Goal: Find specific page/section: Find specific page/section

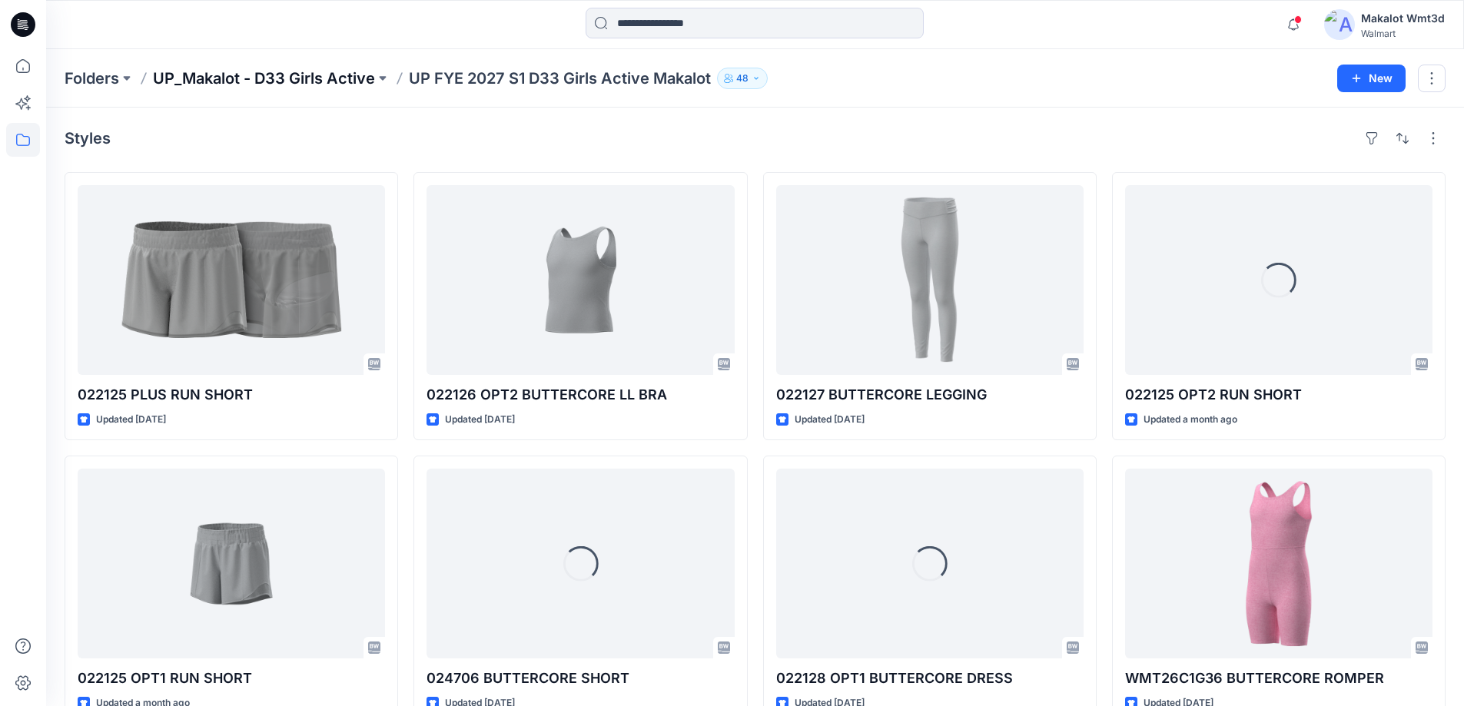
click at [355, 81] on p "UP_Makalot - D33 Girls Active" at bounding box center [264, 79] width 222 height 22
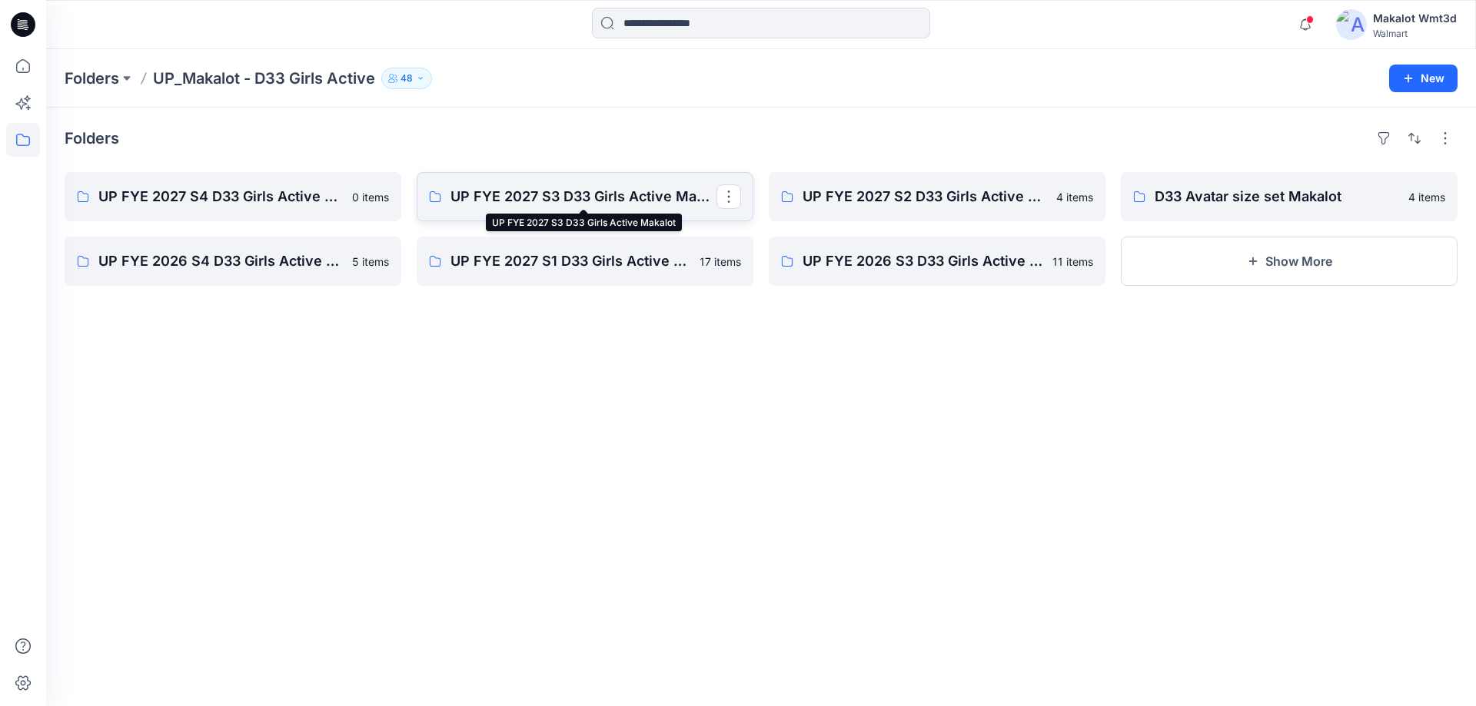
click at [490, 190] on p "UP FYE 2027 S3 D33 Girls Active Makalot" at bounding box center [583, 197] width 266 height 22
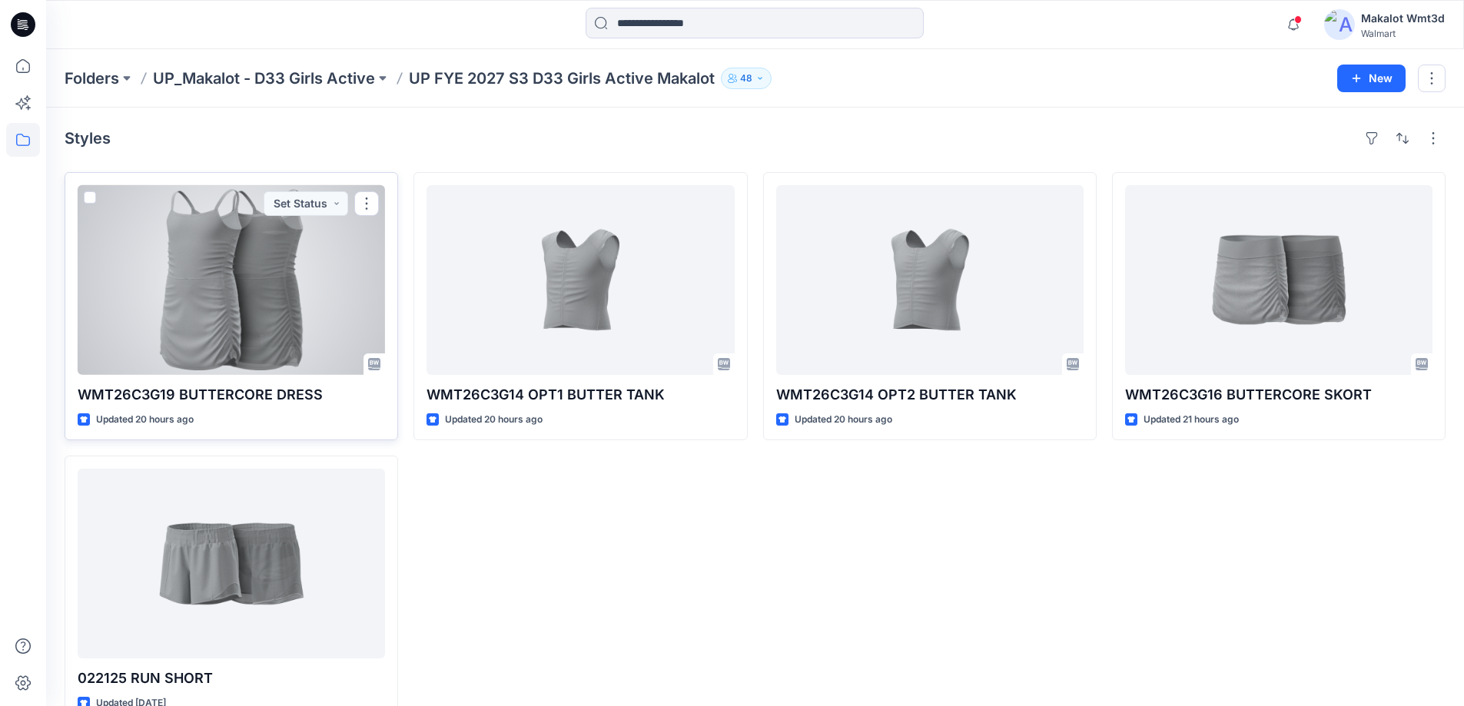
click at [284, 315] on div at bounding box center [231, 280] width 307 height 190
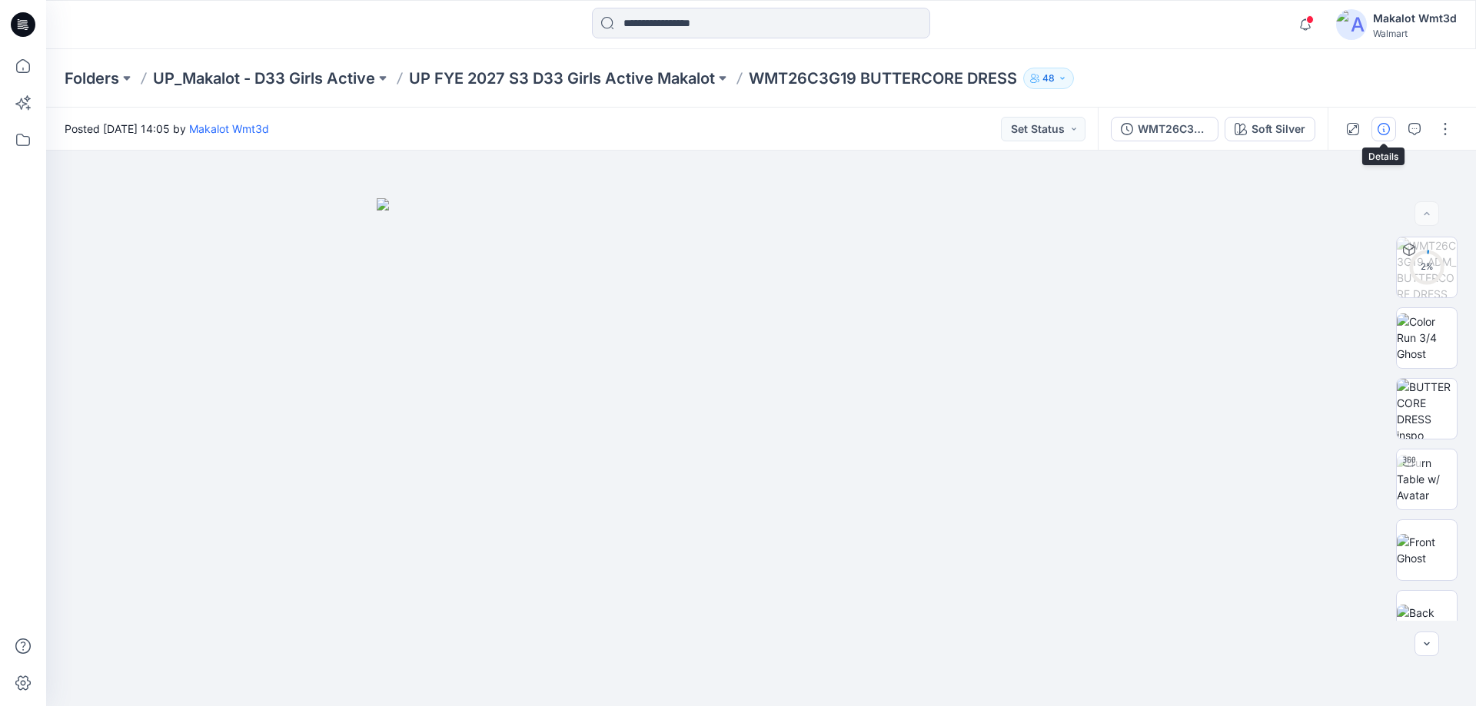
click at [1381, 132] on icon "button" at bounding box center [1383, 129] width 12 height 12
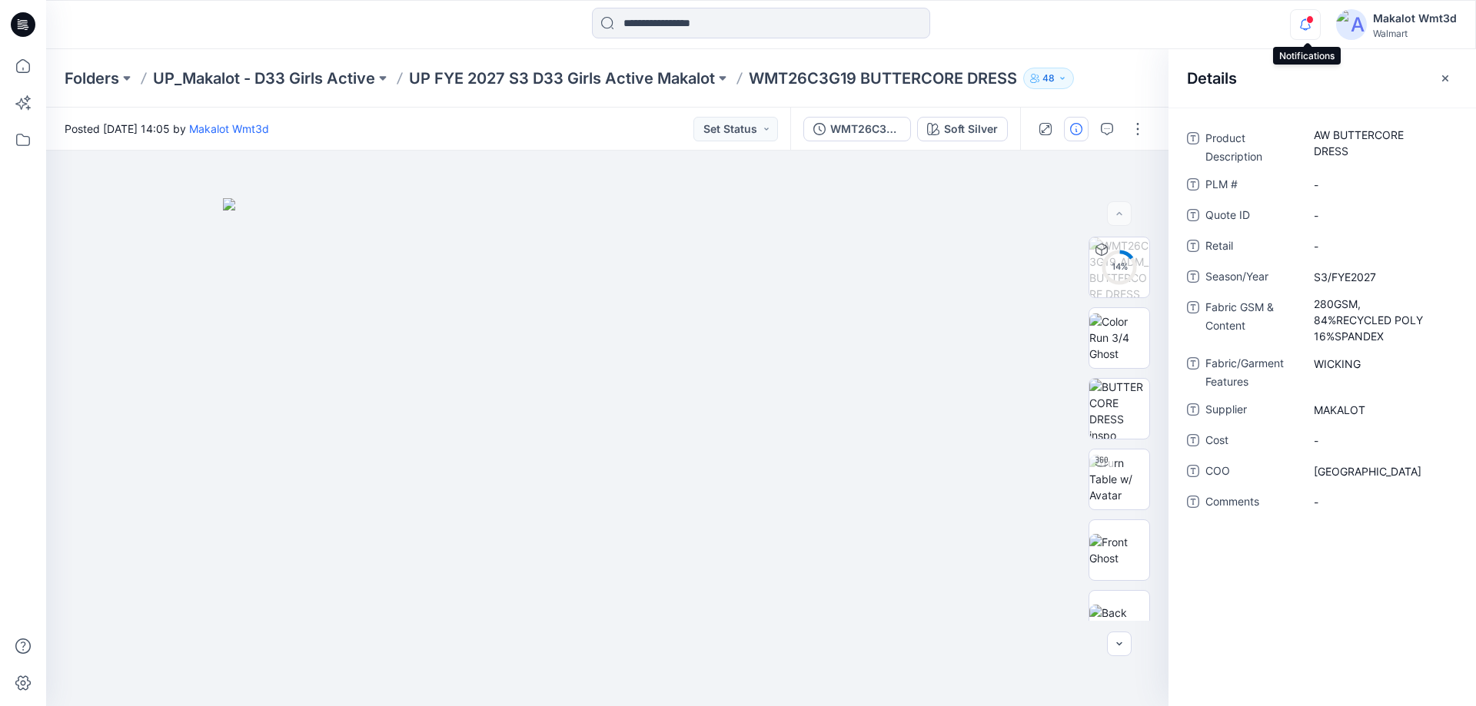
click at [1300, 25] on icon "button" at bounding box center [1304, 24] width 29 height 31
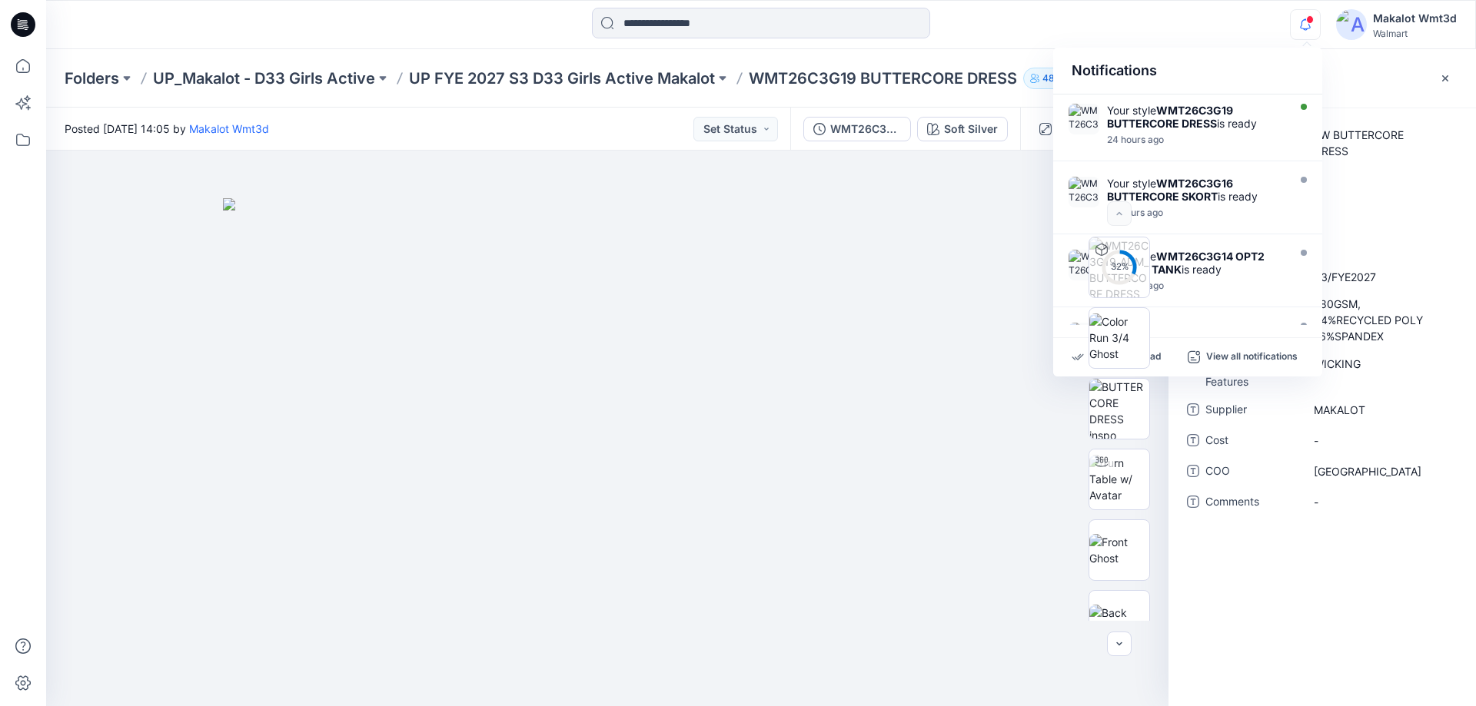
click at [1300, 25] on icon "button" at bounding box center [1304, 24] width 29 height 31
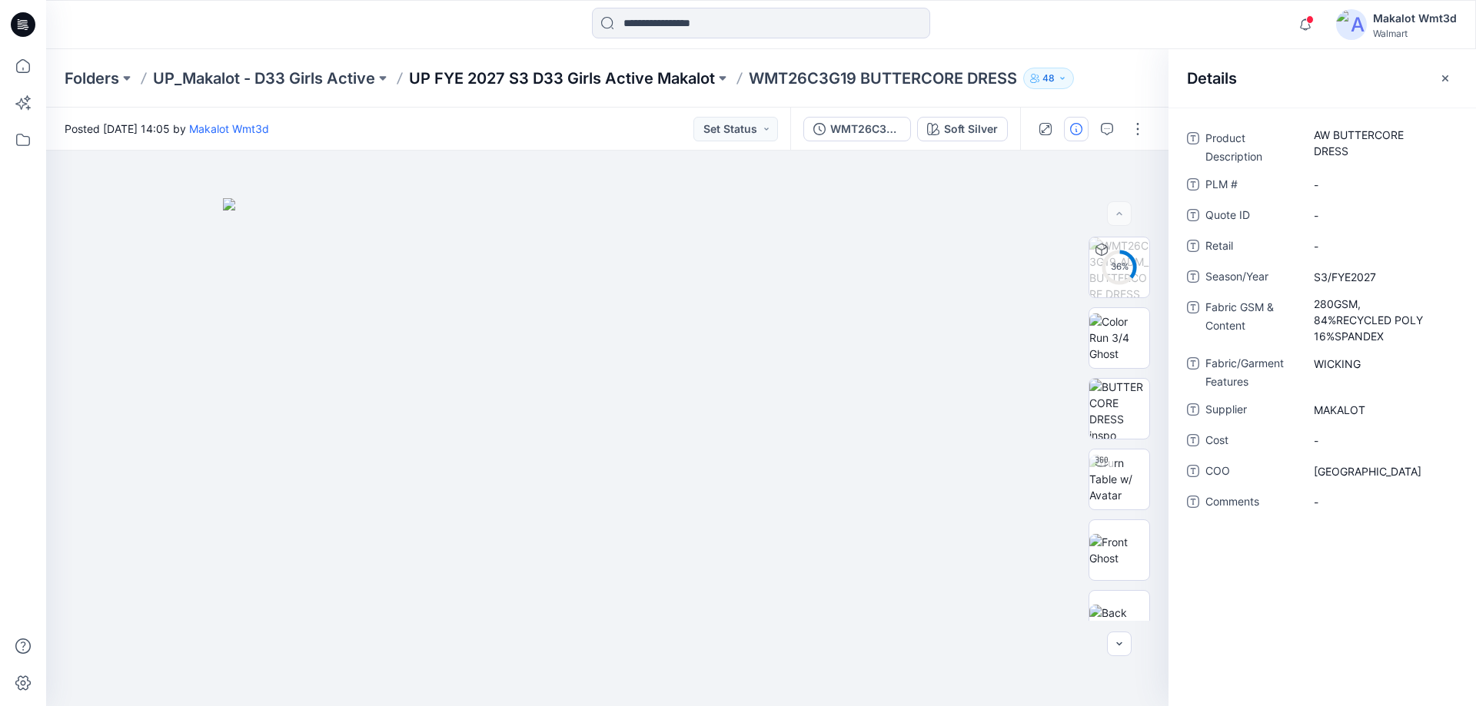
click at [639, 86] on p "UP FYE 2027 S3 D33 Girls Active Makalot" at bounding box center [562, 79] width 306 height 22
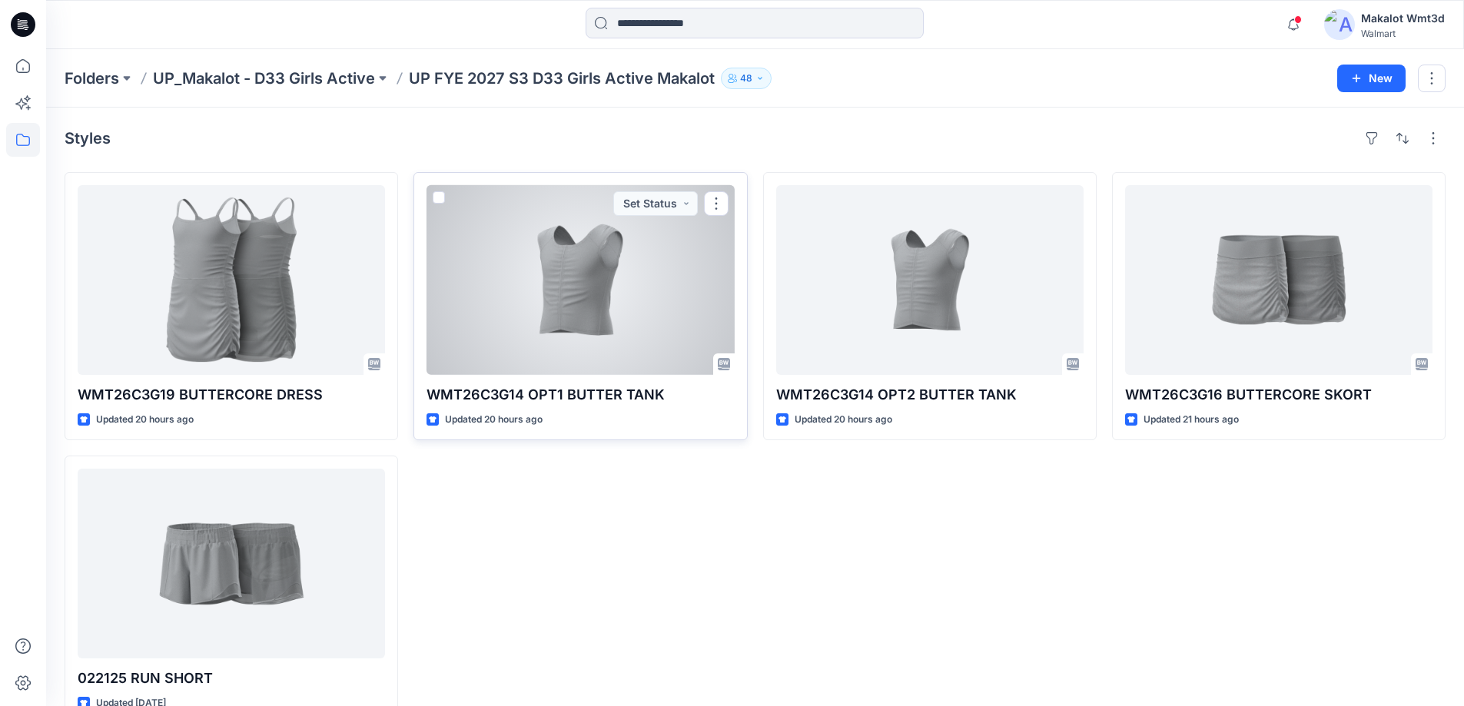
click at [639, 327] on div at bounding box center [580, 280] width 307 height 190
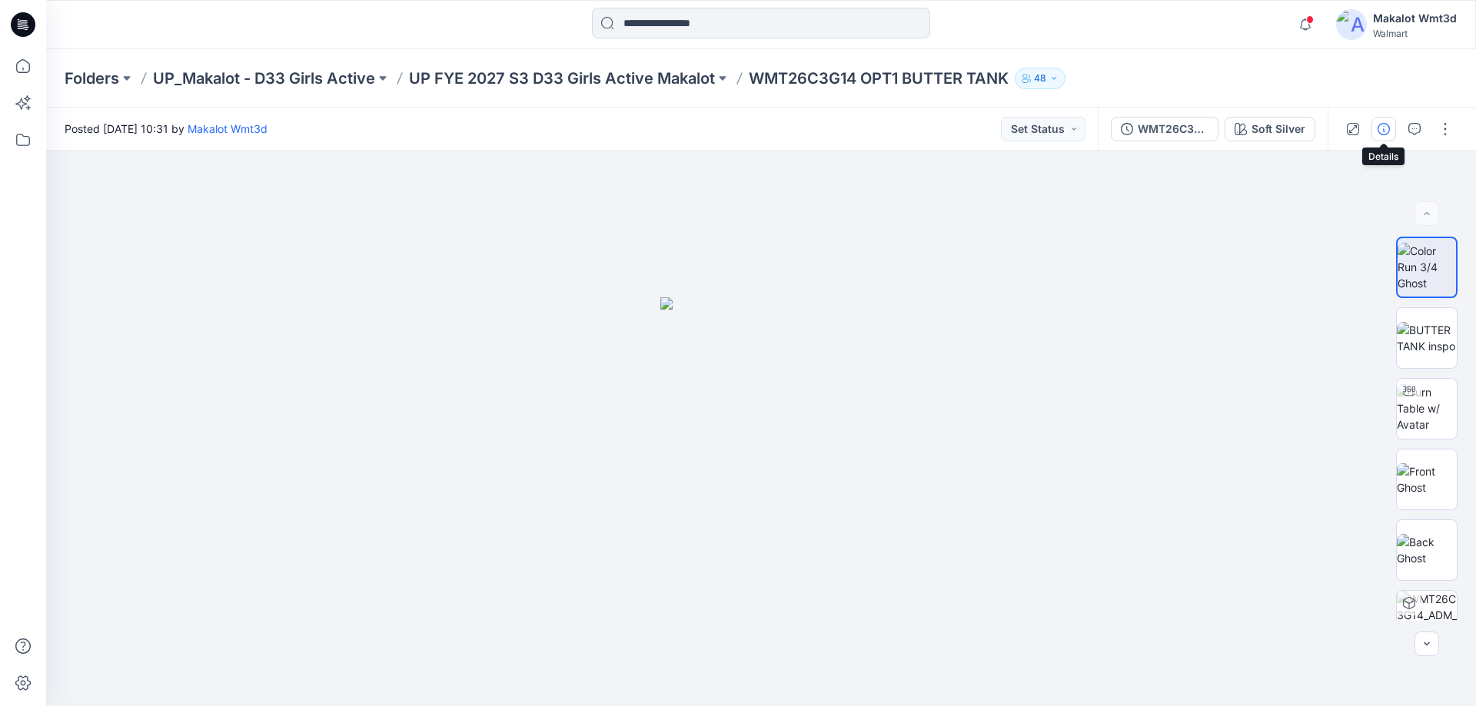
click at [1378, 134] on icon "button" at bounding box center [1383, 129] width 12 height 12
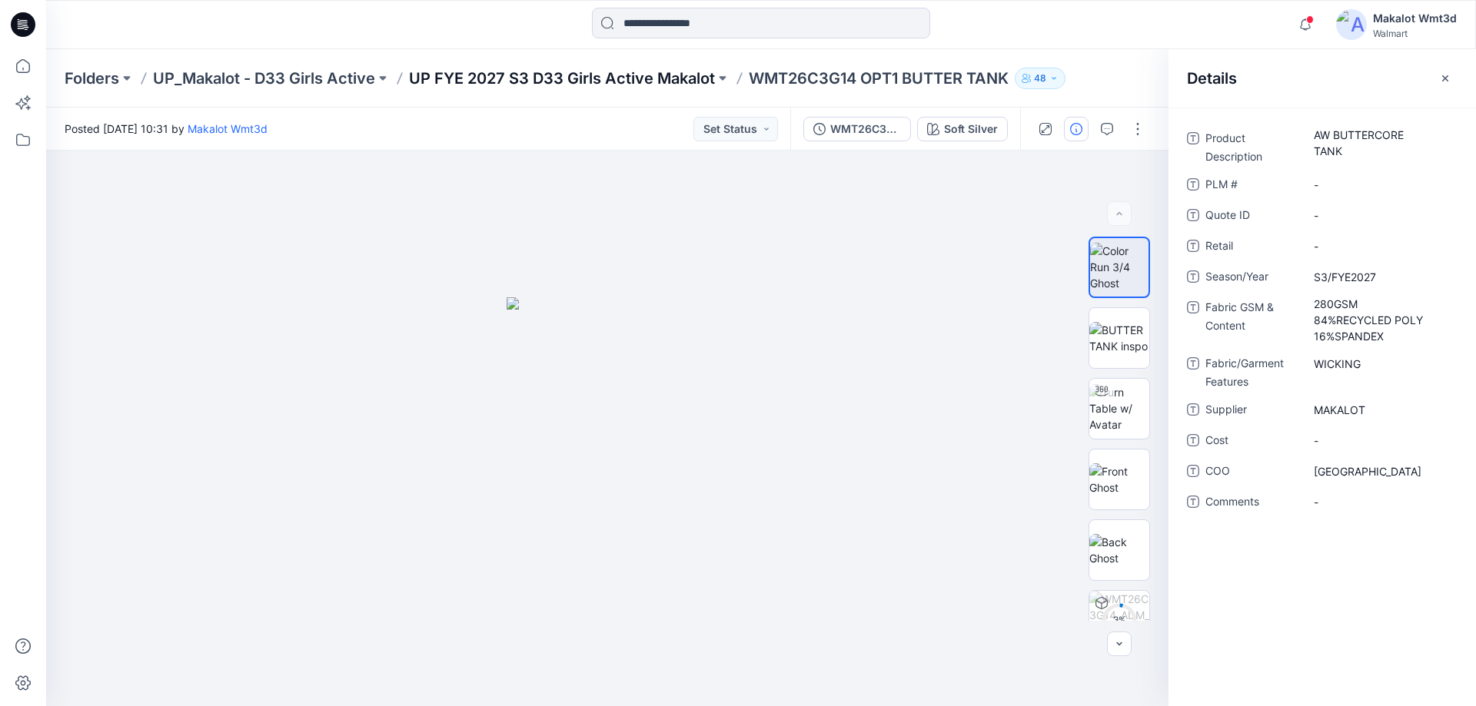
click at [680, 85] on p "UP FYE 2027 S3 D33 Girls Active Makalot" at bounding box center [562, 79] width 306 height 22
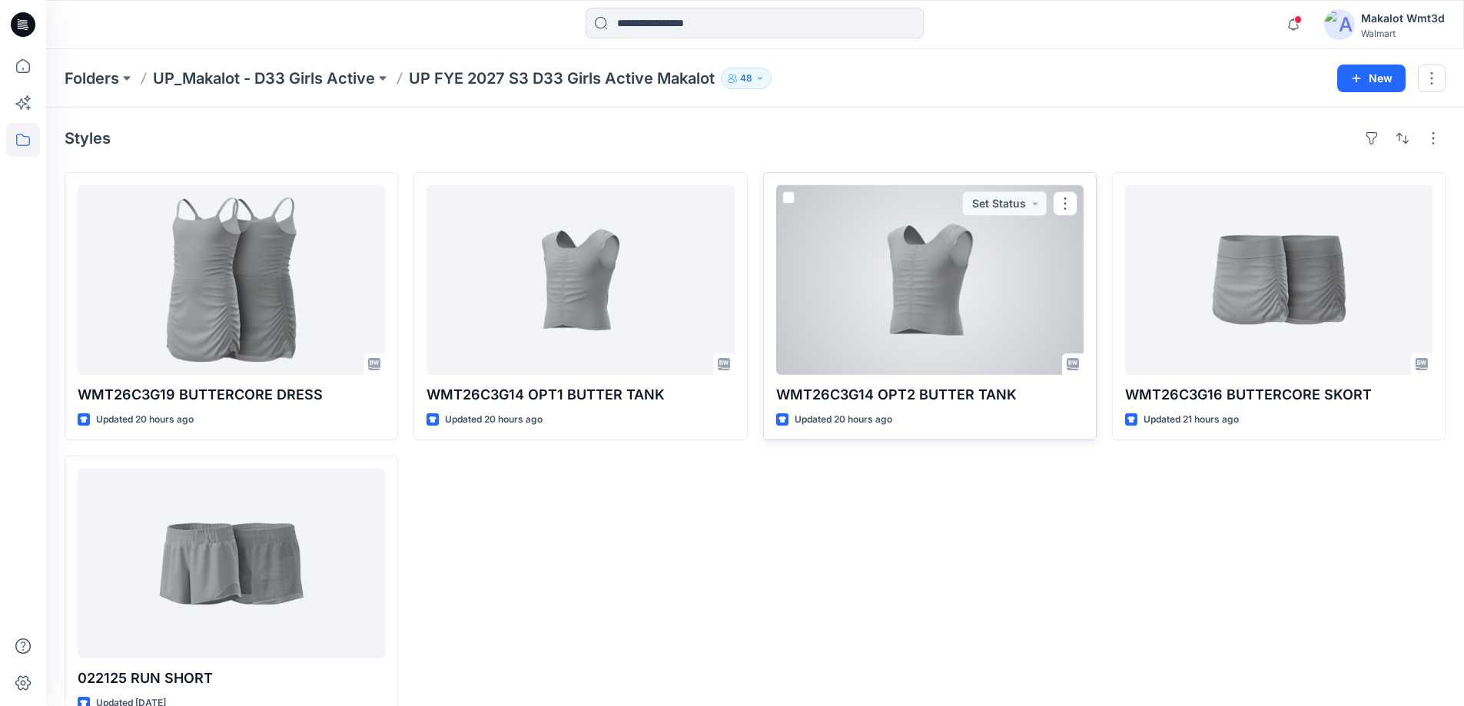
click at [872, 257] on div at bounding box center [929, 280] width 307 height 190
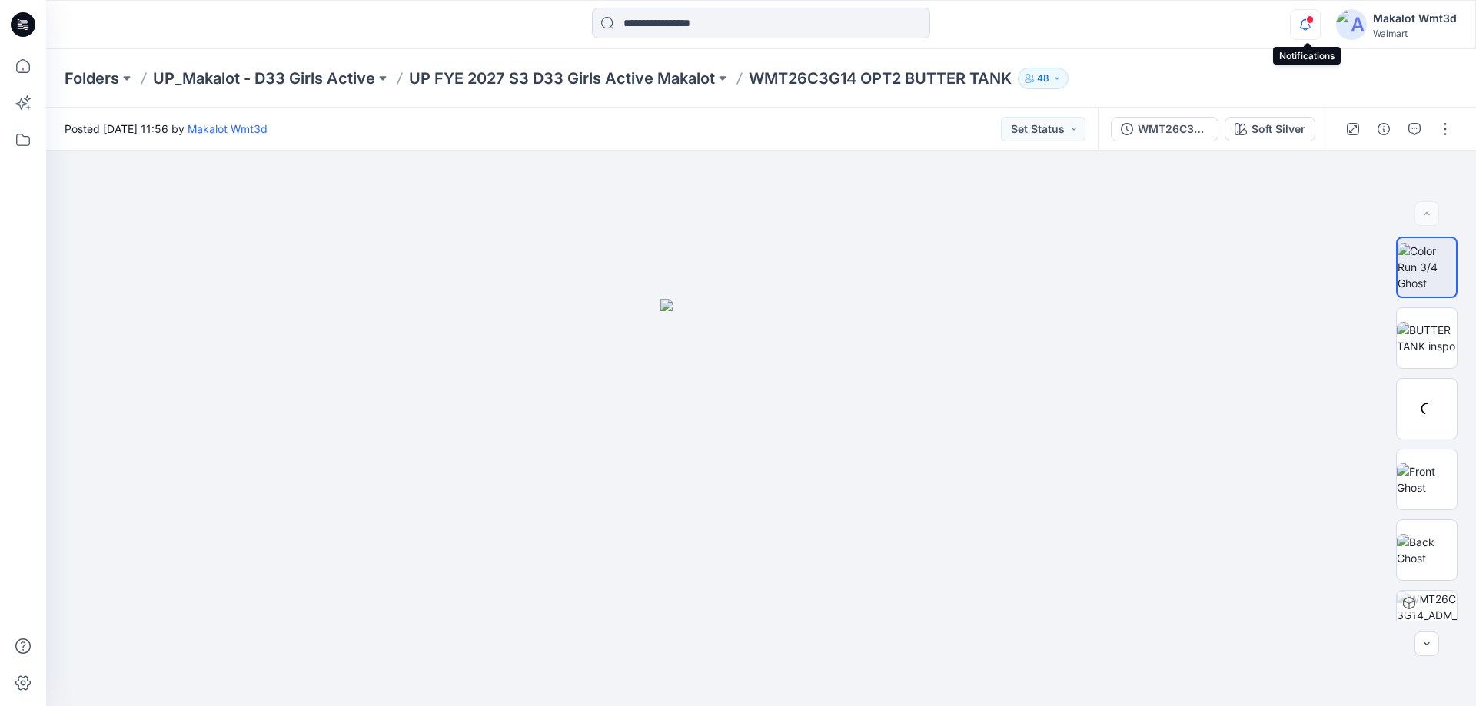
click at [1307, 28] on icon "button" at bounding box center [1305, 29] width 5 height 2
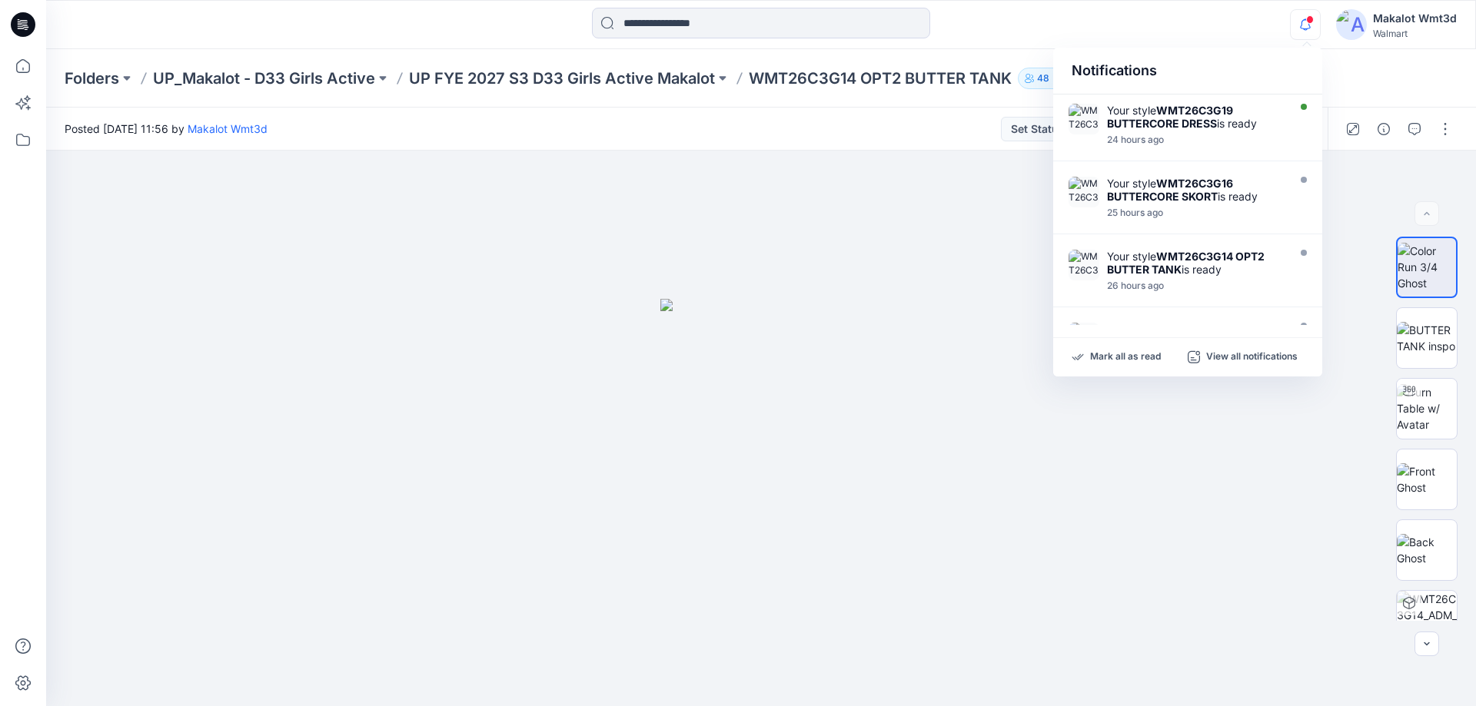
click at [1307, 28] on icon "button" at bounding box center [1305, 29] width 5 height 2
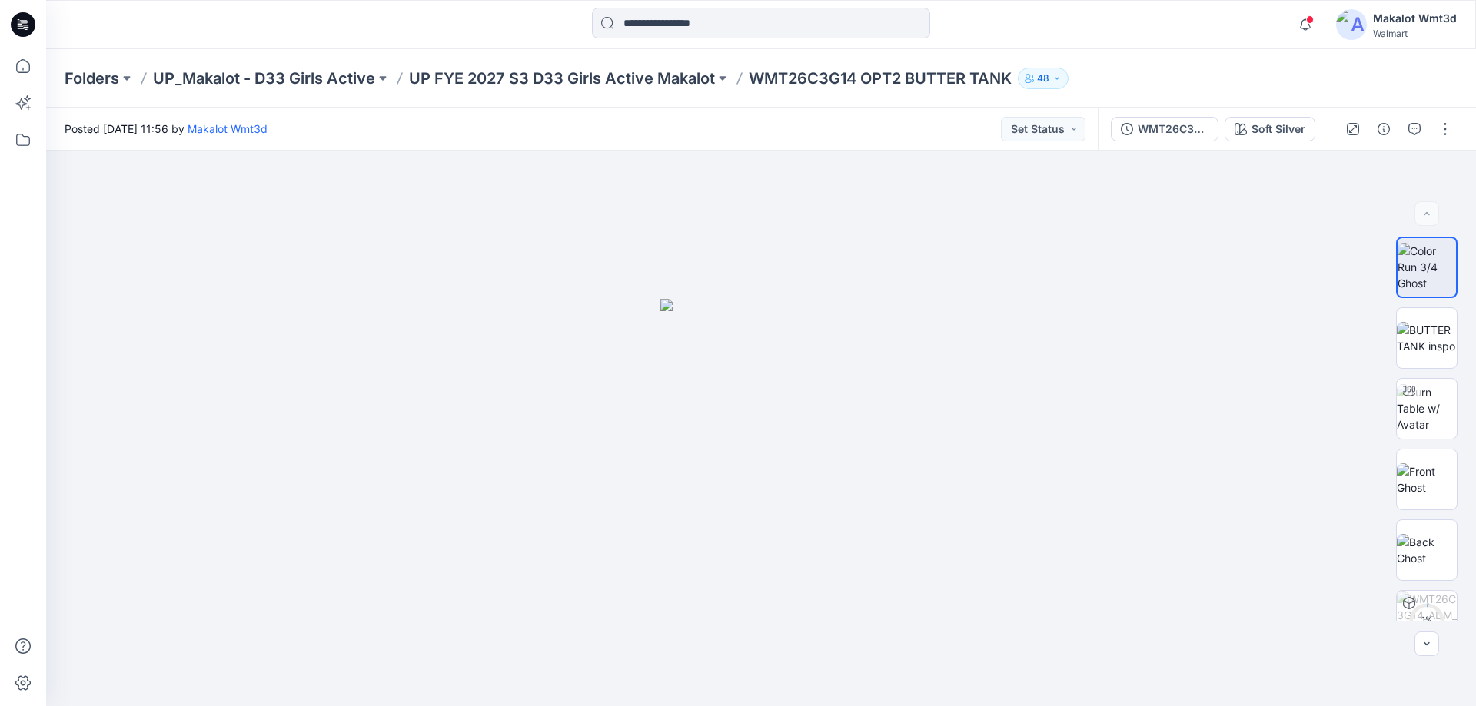
click at [1335, 71] on div "Folders UP_Makalot - D33 Girls Active UP FYE 2027 S3 D33 Girls Active Makalot W…" at bounding box center [701, 79] width 1273 height 22
click at [1387, 138] on button "button" at bounding box center [1383, 129] width 25 height 25
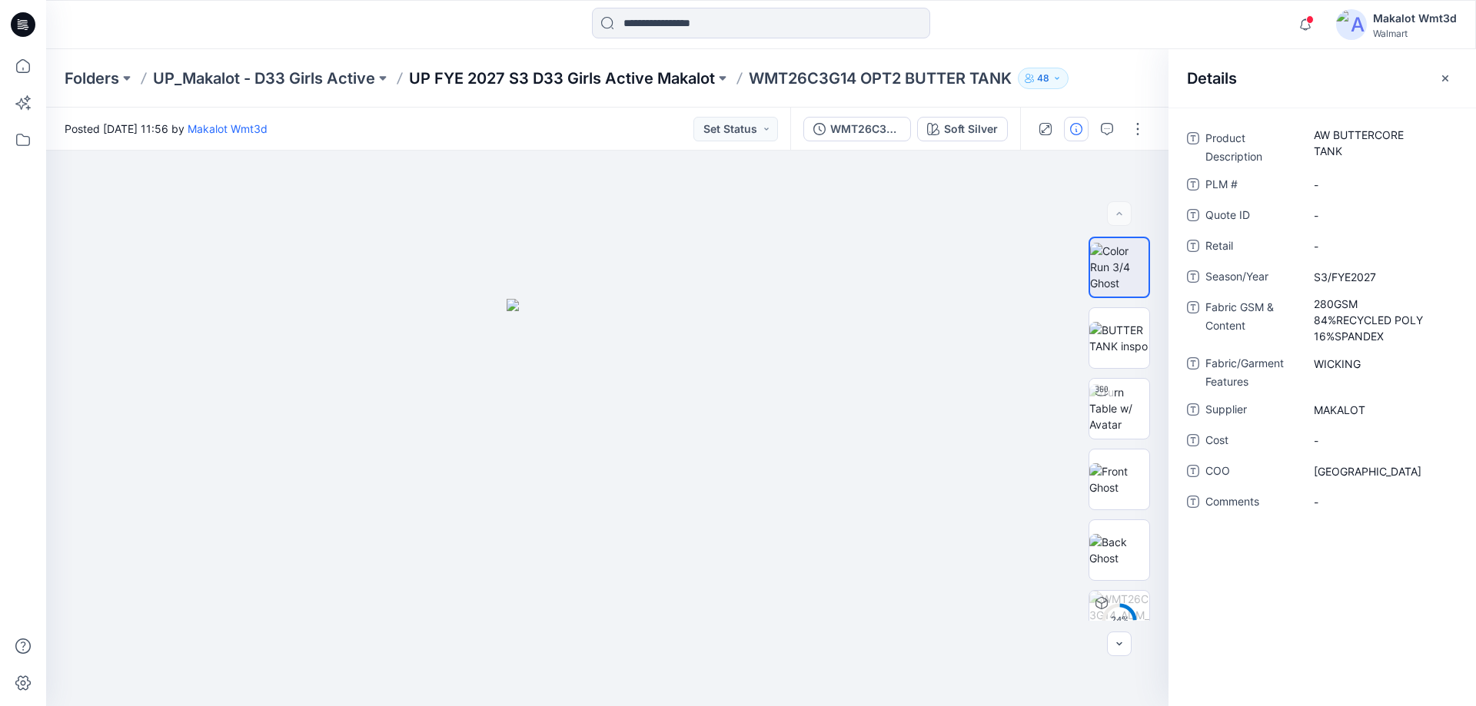
click at [502, 75] on p "UP FYE 2027 S3 D33 Girls Active Makalot" at bounding box center [562, 79] width 306 height 22
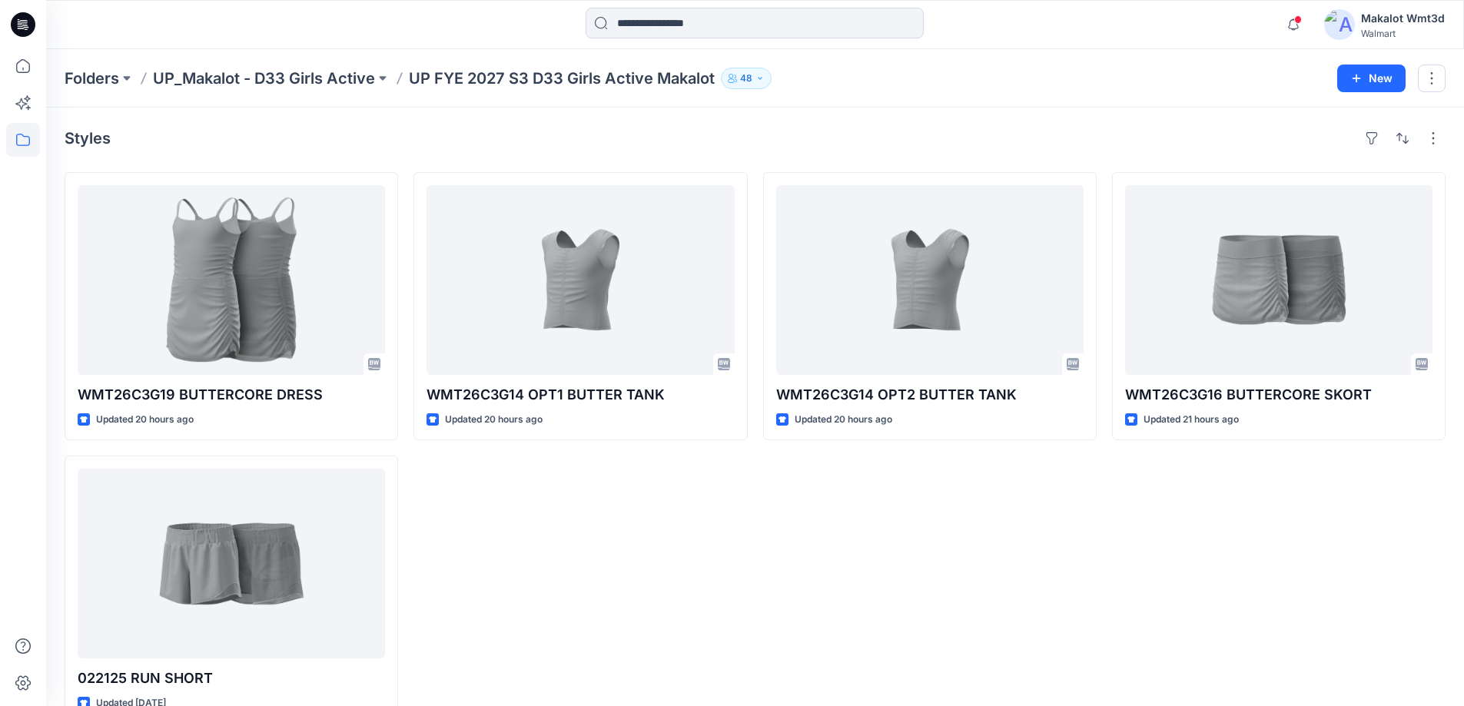
click at [862, 569] on div "WMT26C3G14 OPT2 BUTTER TANK Updated 20 hours ago" at bounding box center [930, 448] width 334 height 552
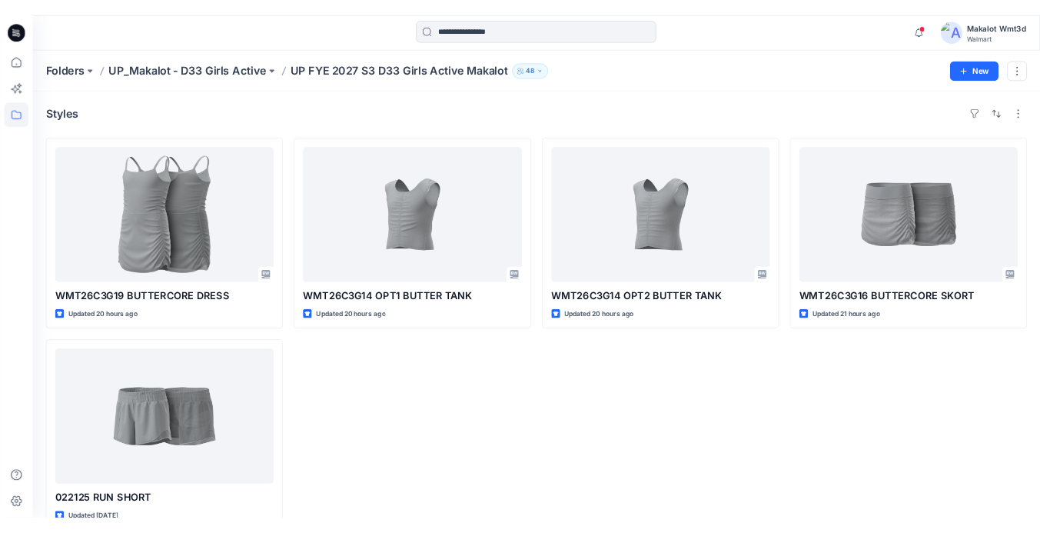
scroll to position [36, 0]
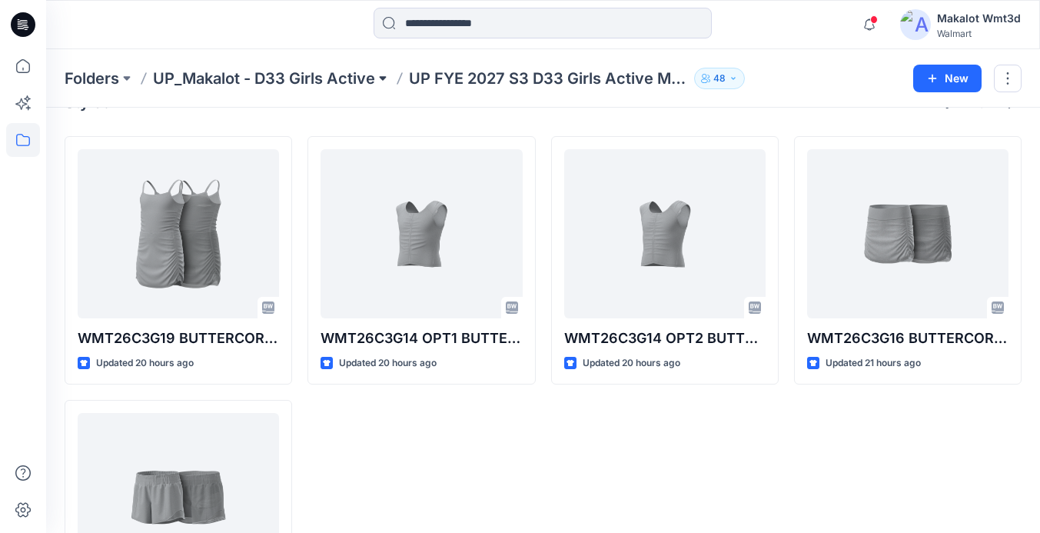
click at [377, 80] on button at bounding box center [382, 79] width 15 height 22
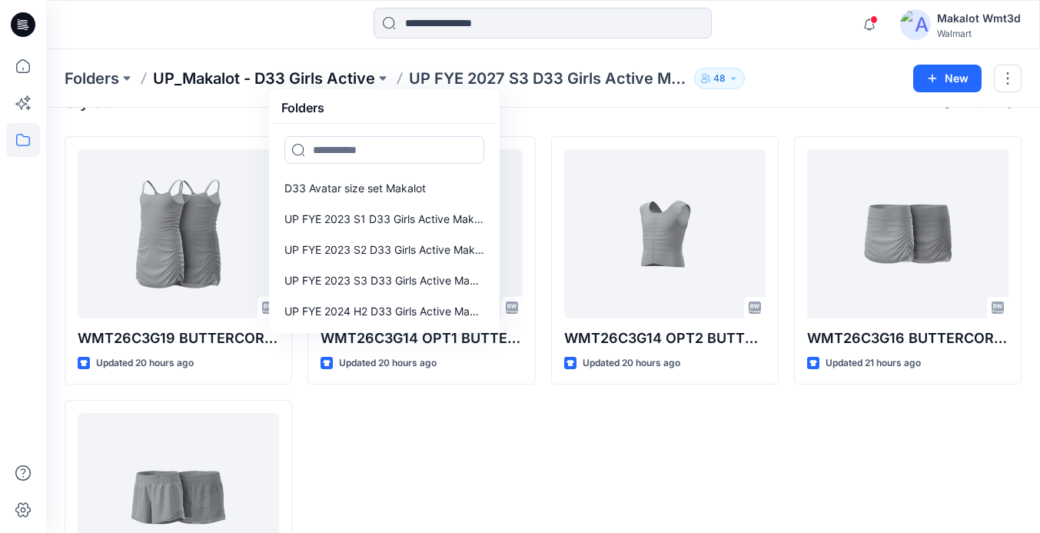
click at [356, 79] on p "UP_Makalot - D33 Girls Active" at bounding box center [264, 79] width 222 height 22
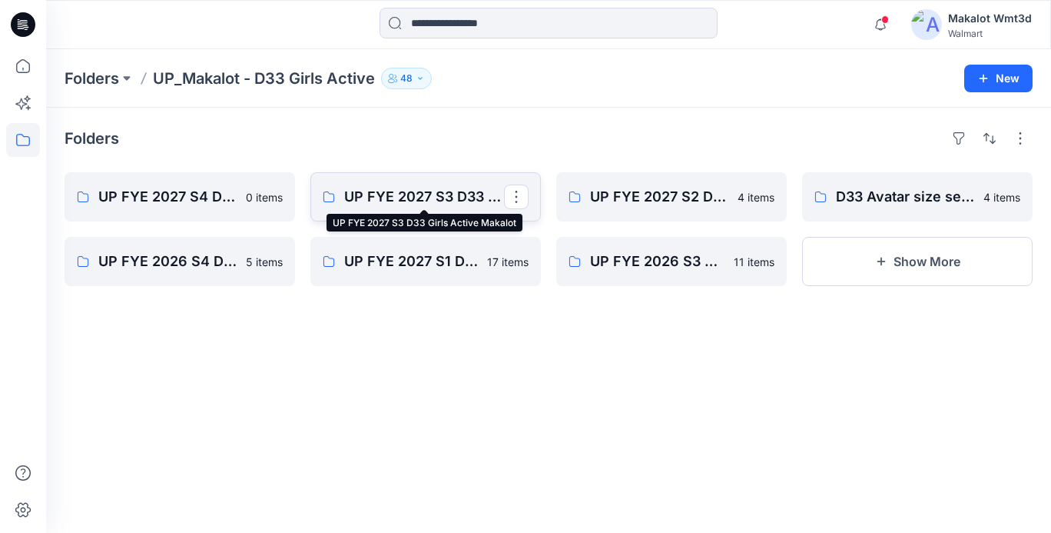
click at [463, 202] on p "UP FYE 2027 S3 D33 Girls Active Makalot" at bounding box center [424, 197] width 160 height 22
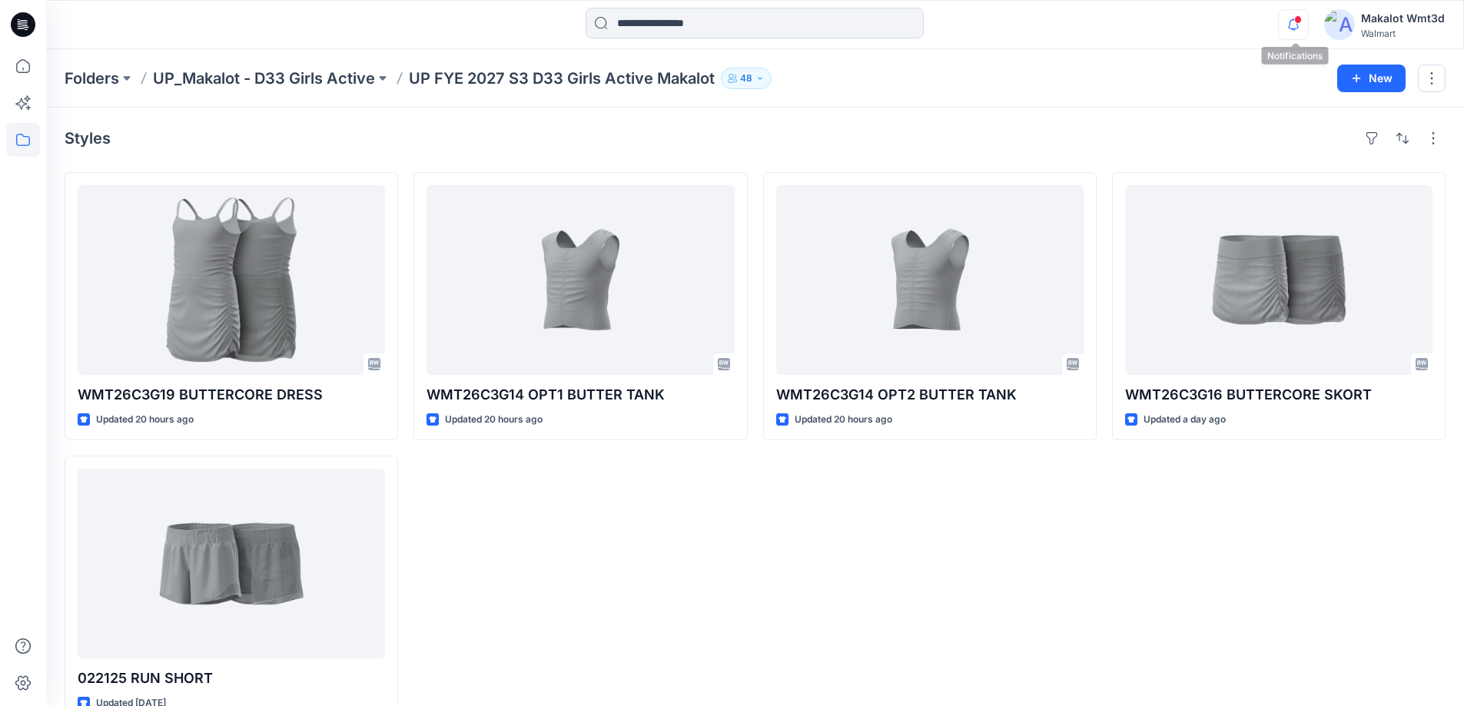
click at [1282, 18] on icon "button" at bounding box center [1293, 24] width 29 height 31
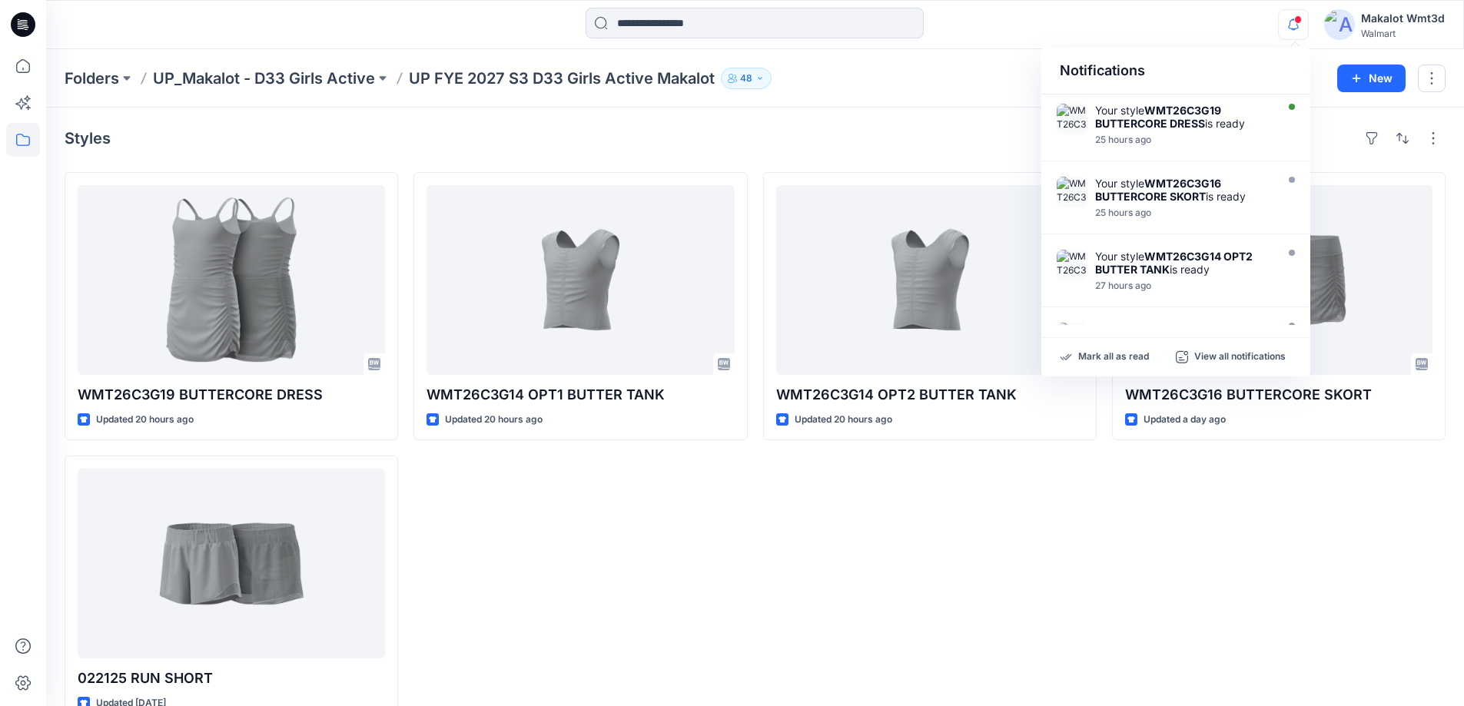
click at [1282, 18] on icon "button" at bounding box center [1293, 24] width 29 height 31
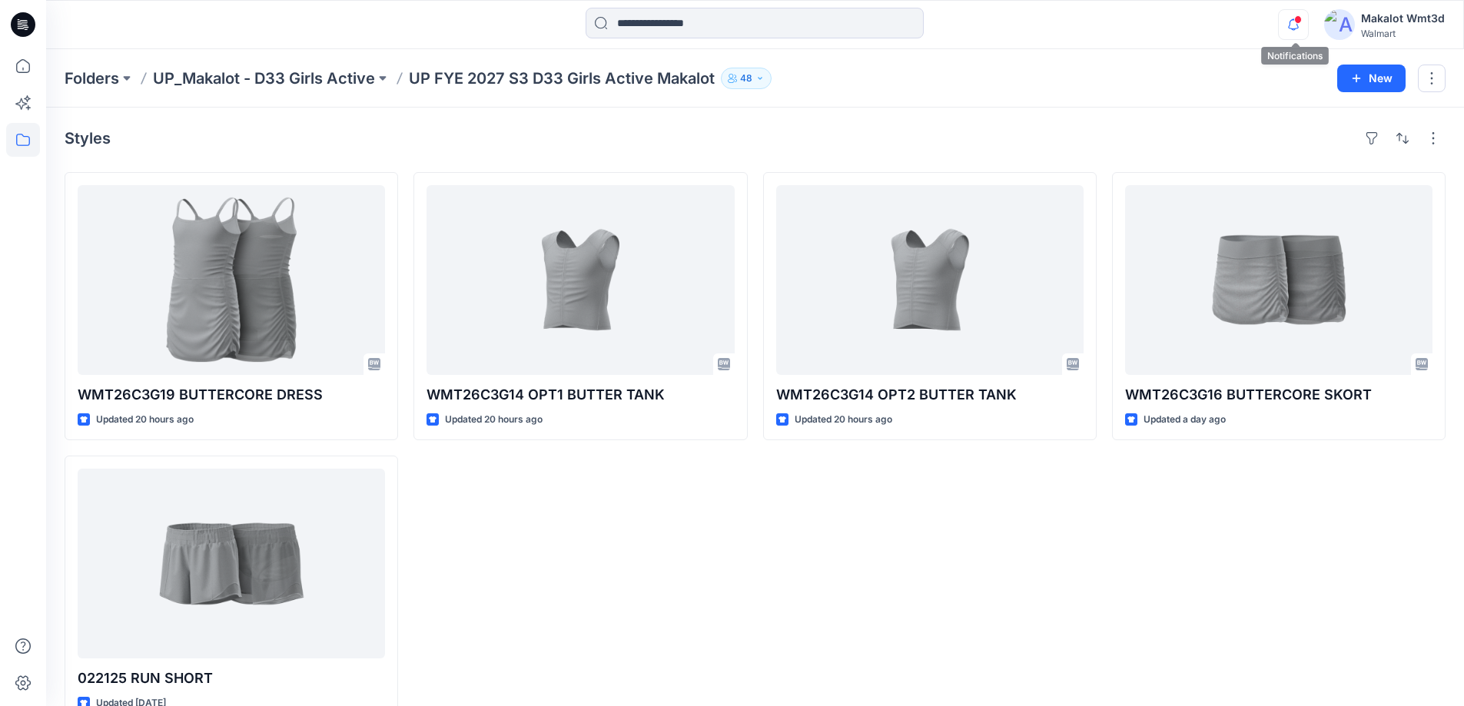
click at [1283, 18] on icon "button" at bounding box center [1293, 24] width 29 height 31
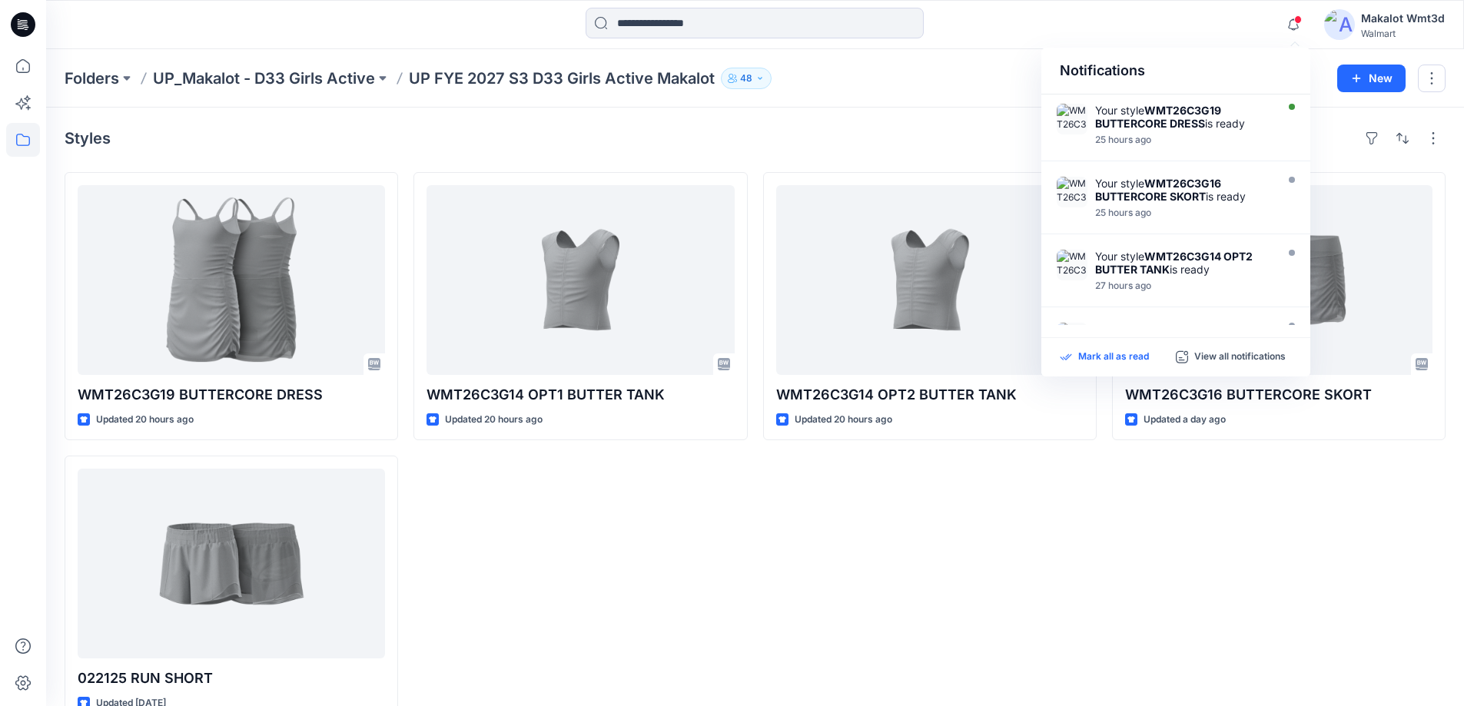
click at [1135, 359] on p "Mark all as read" at bounding box center [1113, 357] width 71 height 14
click at [1157, 54] on div "Notifications" at bounding box center [1175, 71] width 269 height 47
click at [993, 134] on div "Styles" at bounding box center [755, 138] width 1381 height 25
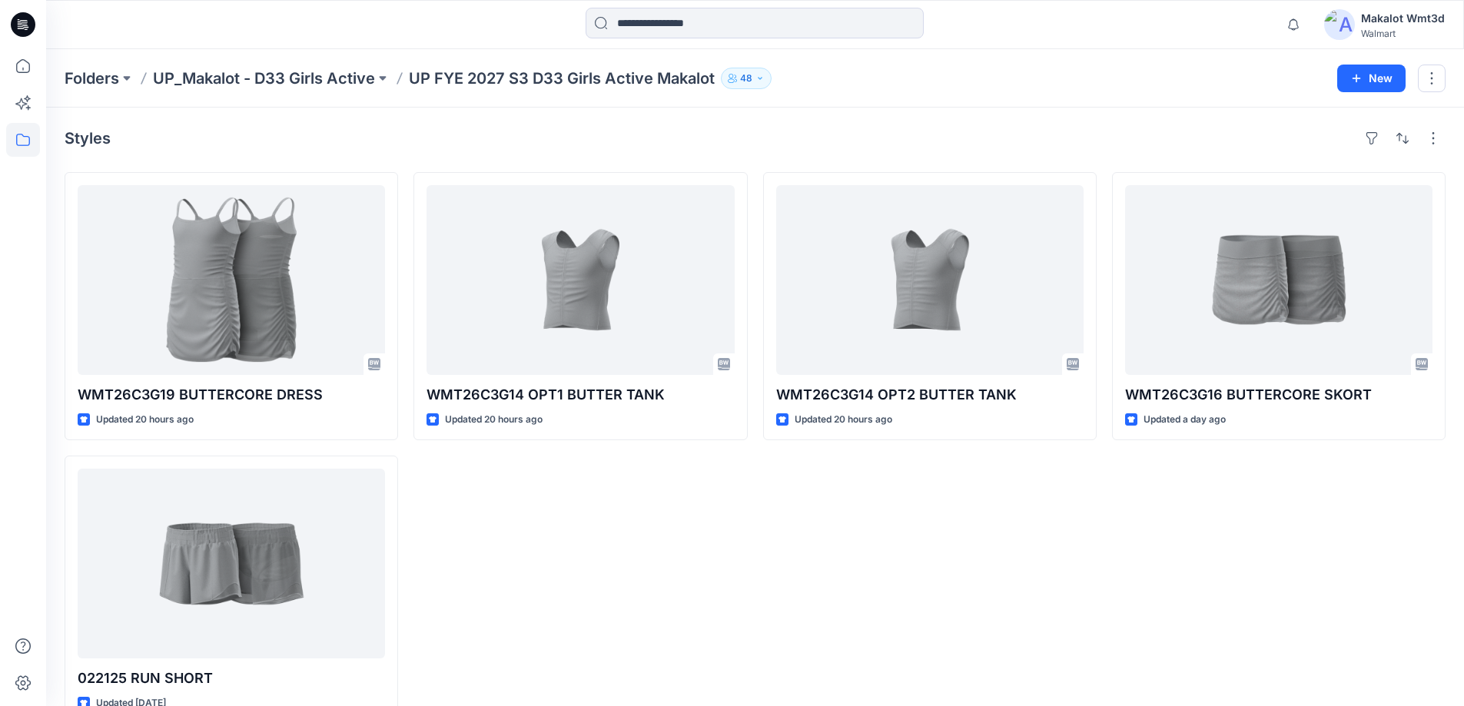
click at [746, 78] on p "48" at bounding box center [746, 78] width 12 height 17
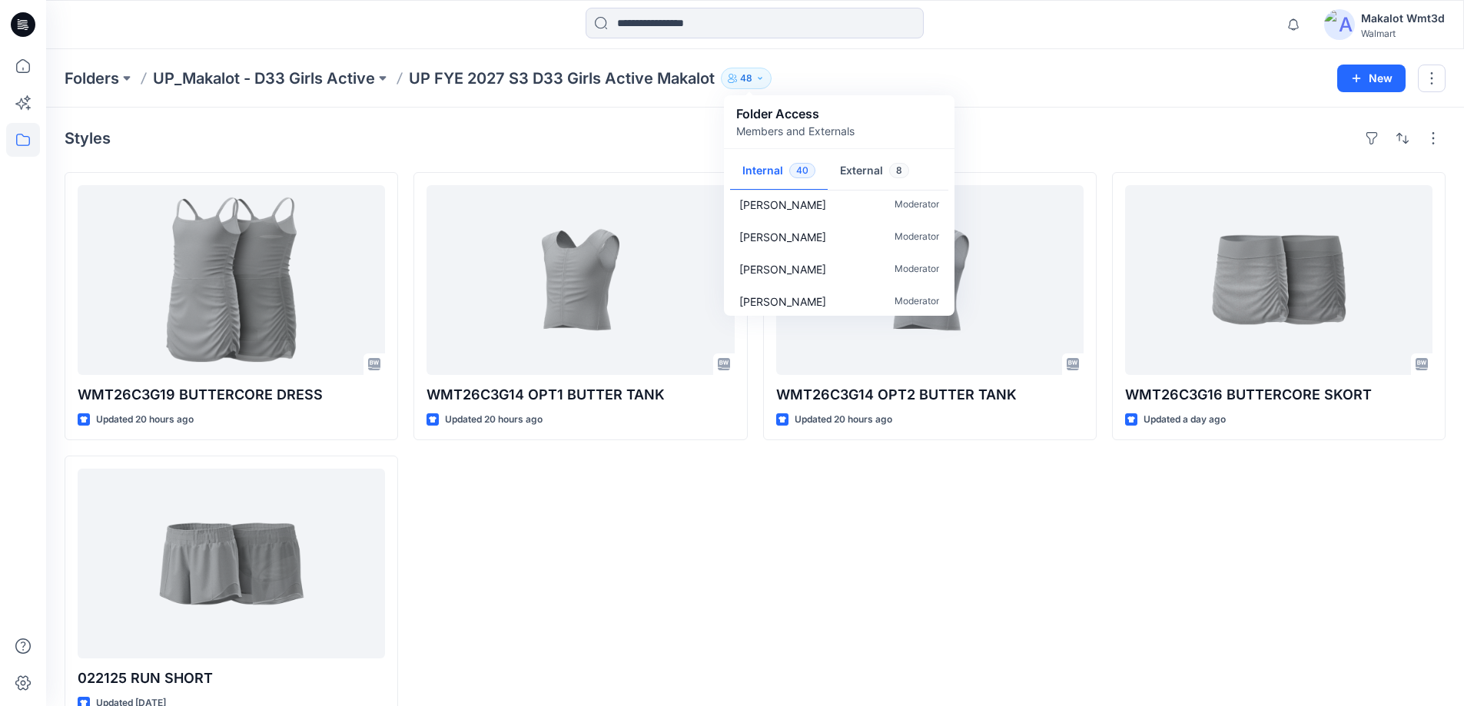
scroll to position [1176, 0]
click at [840, 172] on button "External 8" at bounding box center [875, 171] width 94 height 39
click at [1029, 113] on div "Styles WMT26C3G19 BUTTERCORE DRESS Updated 20 hours ago 022125 RUN SHORT Update…" at bounding box center [755, 425] width 1418 height 635
